Goal: Find contact information: Find contact information

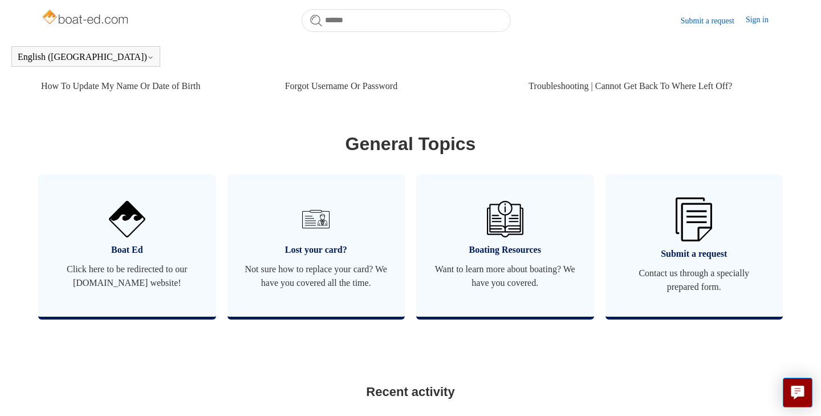
scroll to position [607, 0]
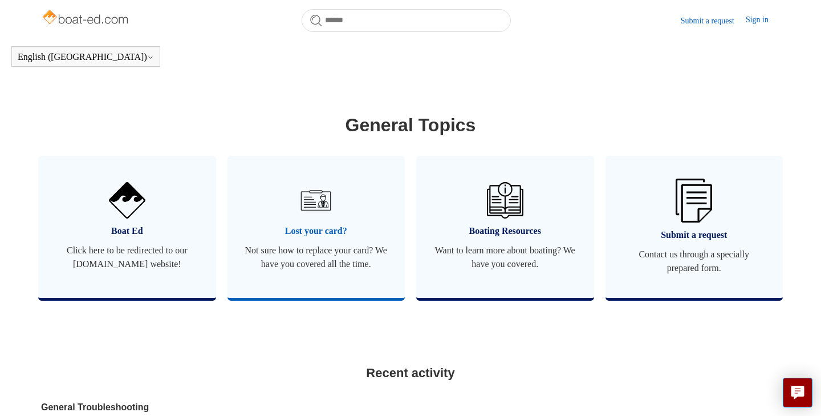
click at [336, 231] on span "Lost your card?" at bounding box center [317, 231] width 144 height 14
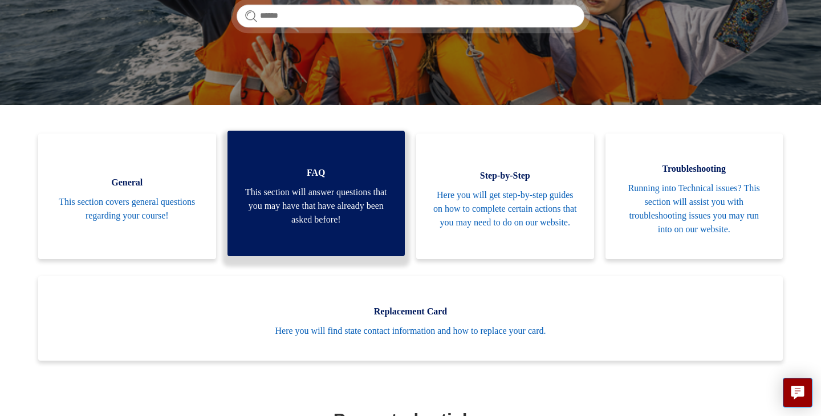
scroll to position [217, 0]
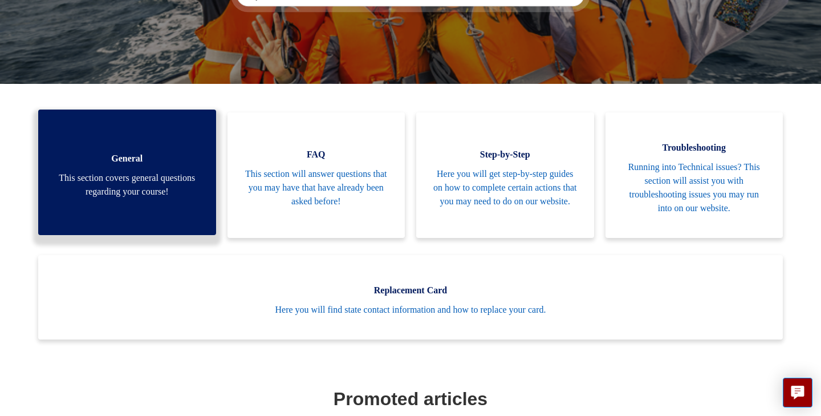
click at [145, 189] on span "This section covers general questions regarding your course!" at bounding box center [127, 184] width 144 height 27
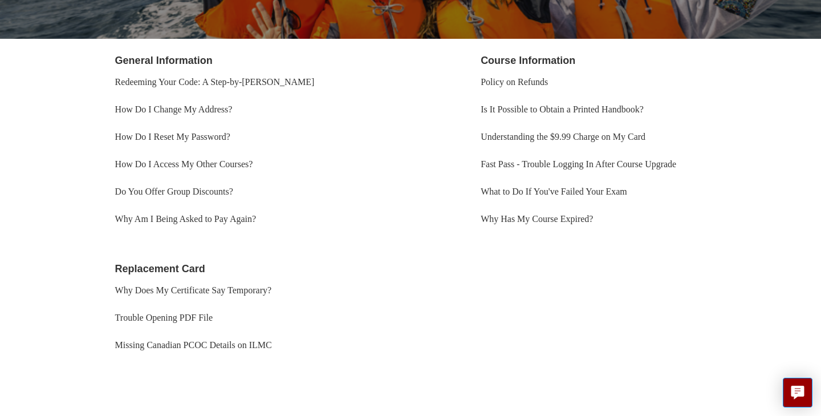
scroll to position [197, 0]
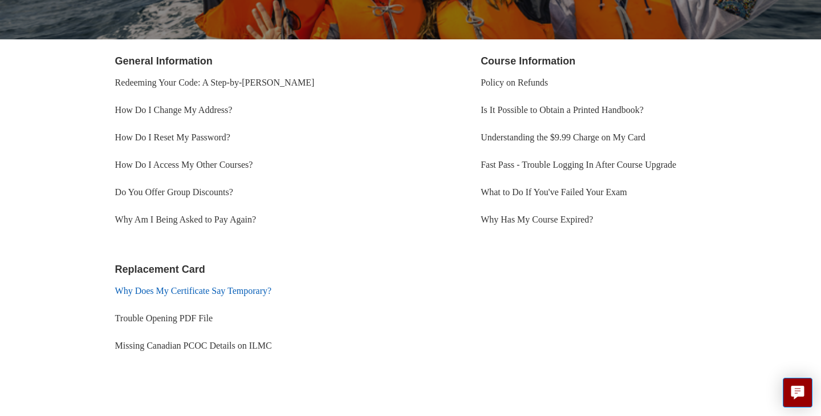
click at [210, 289] on link "Why Does My Certificate Say Temporary?" at bounding box center [193, 291] width 157 height 10
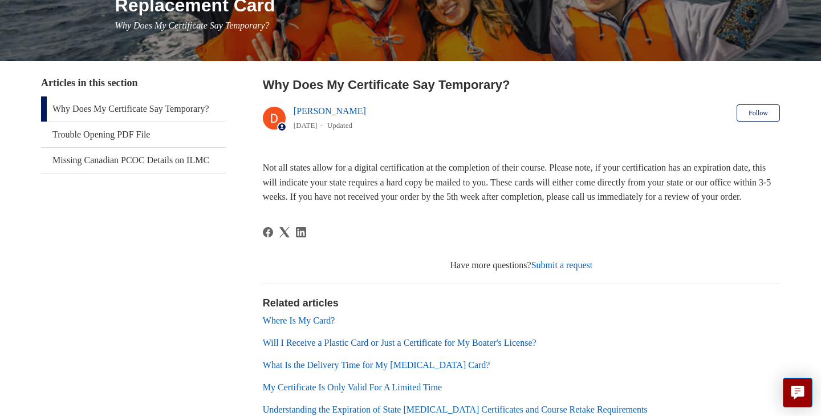
scroll to position [156, 0]
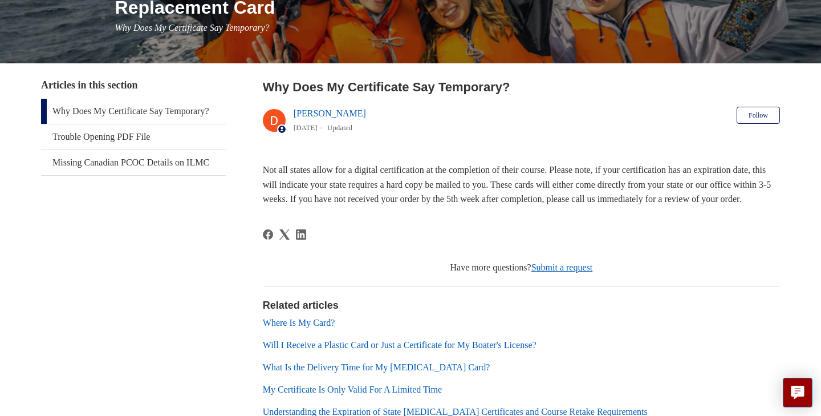
click at [565, 272] on link "Submit a request" at bounding box center [562, 267] width 62 height 10
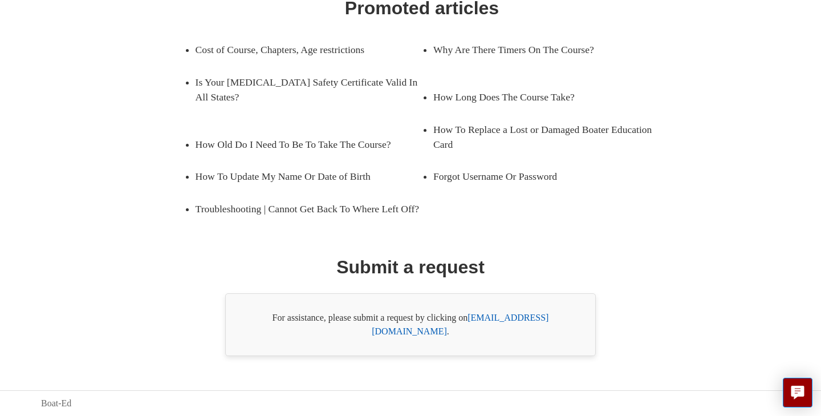
scroll to position [197, 0]
click at [501, 330] on link "support@boat-ed.com" at bounding box center [460, 324] width 177 height 23
